Goal: Find specific page/section: Find specific page/section

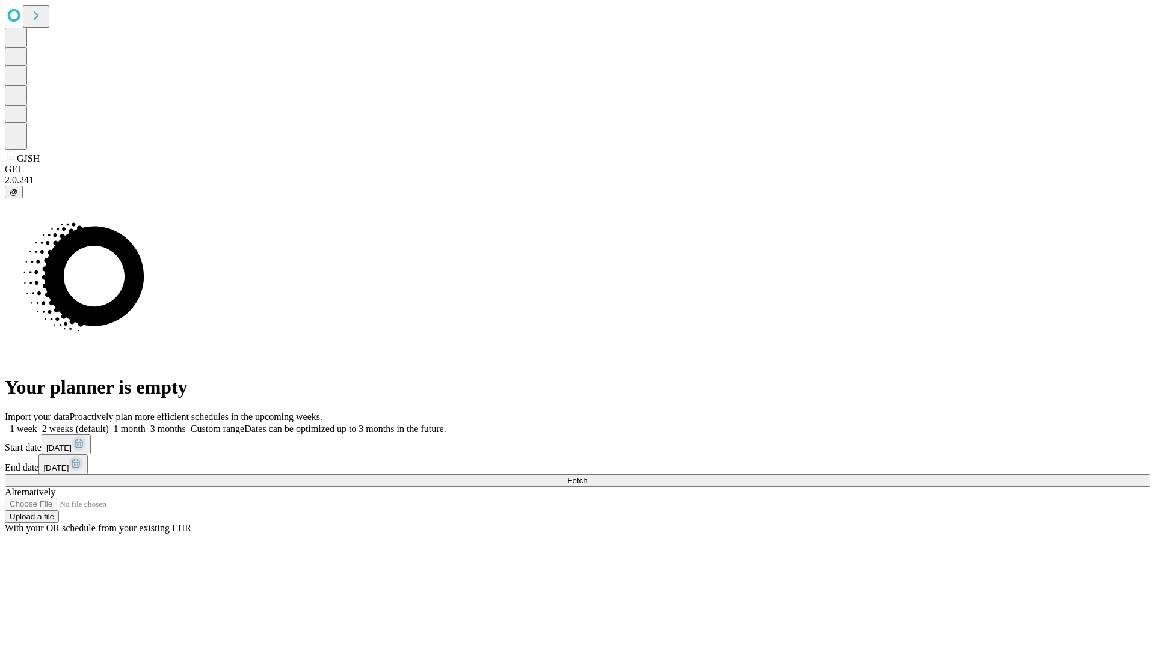
click at [587, 476] on span "Fetch" at bounding box center [577, 480] width 20 height 9
